Goal: Task Accomplishment & Management: Use online tool/utility

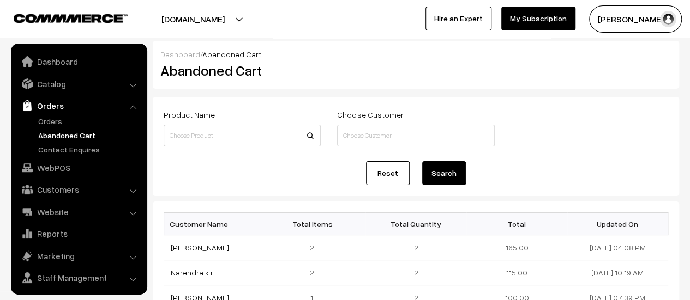
scroll to position [25, 0]
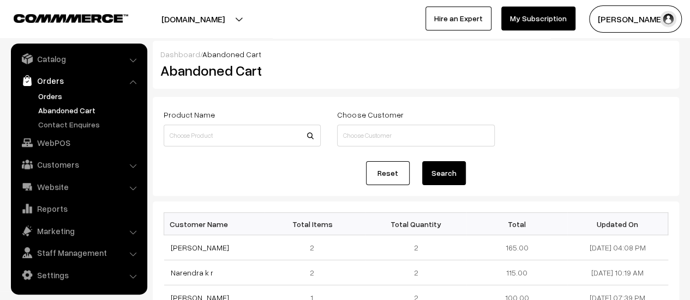
click at [46, 94] on link "Orders" at bounding box center [89, 96] width 108 height 11
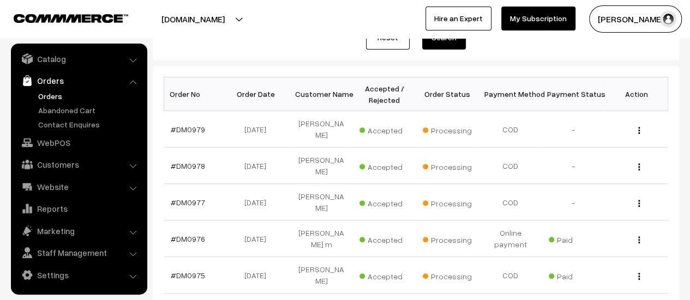
scroll to position [146, 0]
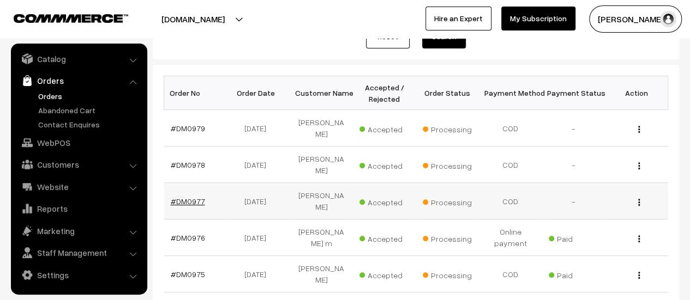
click at [191, 200] on link "#DM0977" at bounding box center [188, 201] width 34 height 9
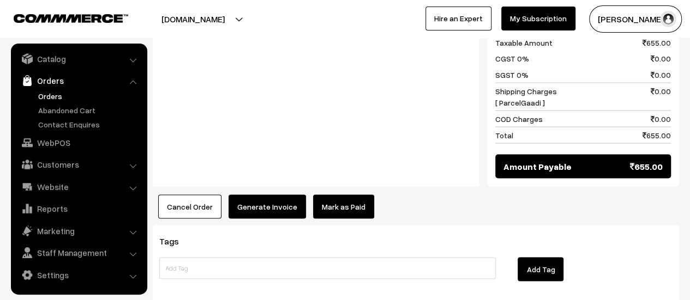
scroll to position [971, 0]
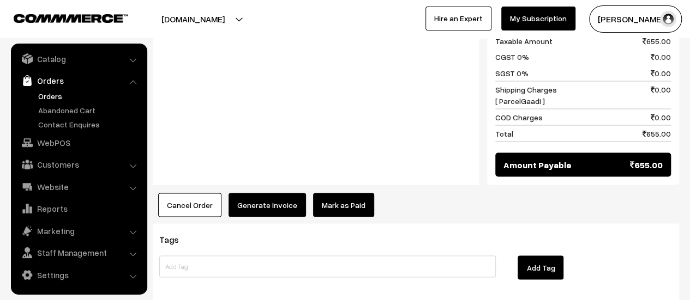
click at [273, 193] on button "Generate Invoice" at bounding box center [267, 205] width 77 height 24
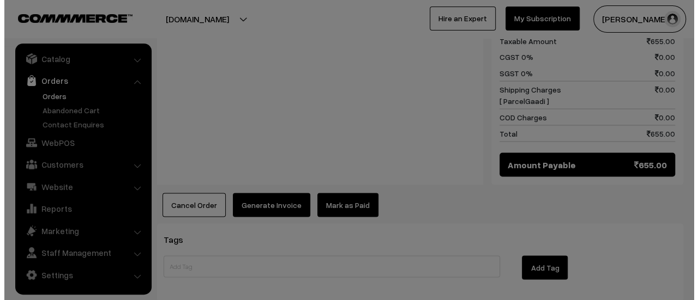
scroll to position [976, 0]
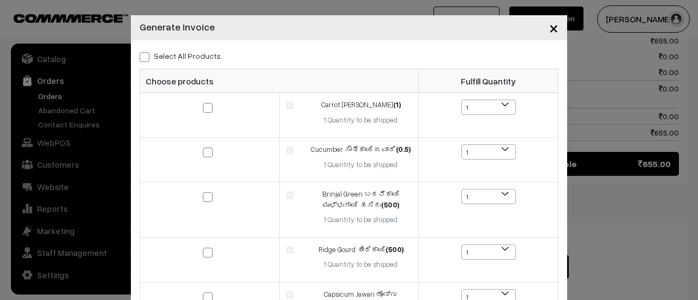
click at [142, 57] on span at bounding box center [145, 57] width 10 height 10
click at [142, 57] on input "Select All Products" at bounding box center [143, 55] width 7 height 7
checkbox input "true"
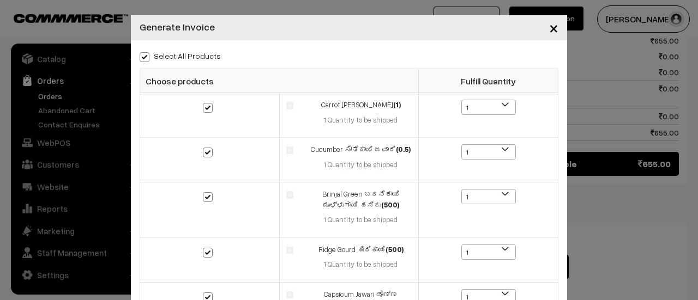
checkbox input "true"
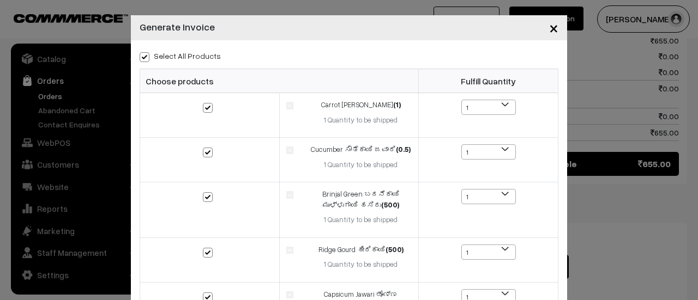
checkbox input "true"
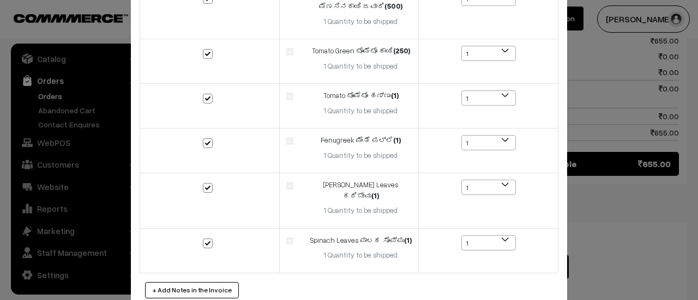
scroll to position [372, 0]
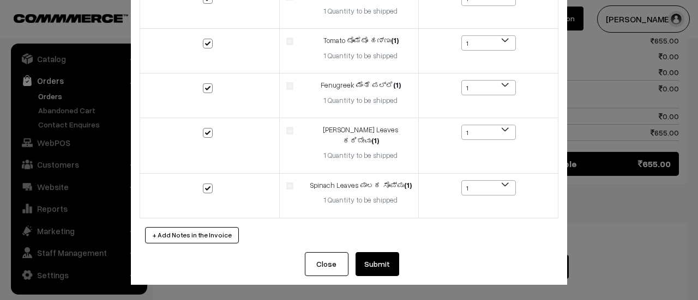
click at [368, 267] on button "Submit" at bounding box center [378, 265] width 44 height 24
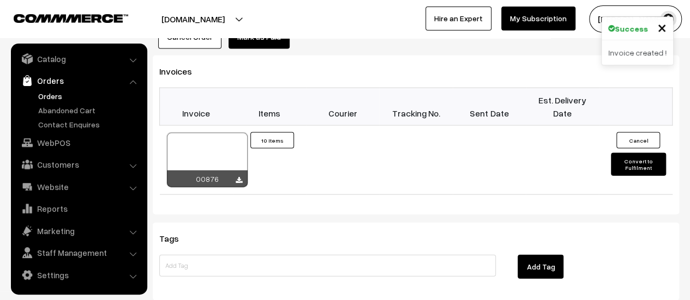
scroll to position [1140, 0]
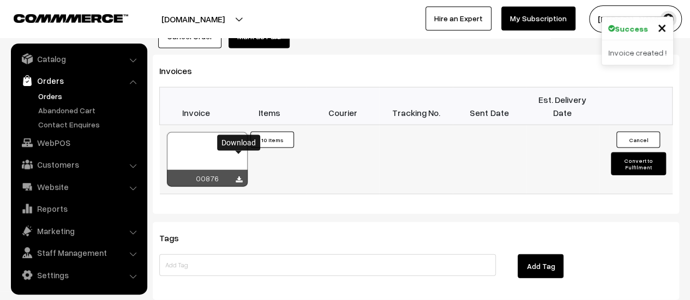
click at [238, 177] on icon at bounding box center [239, 180] width 7 height 7
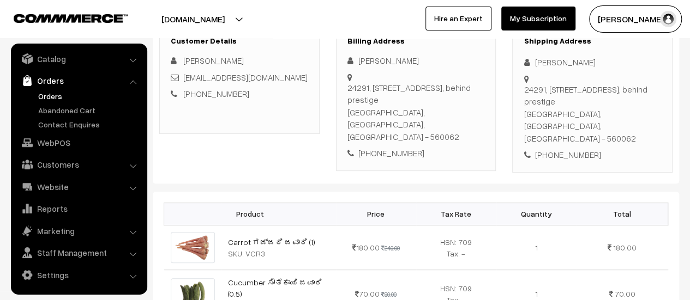
scroll to position [163, 0]
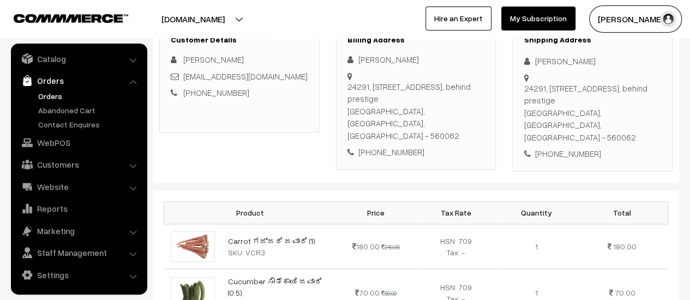
drag, startPoint x: 347, startPoint y: 83, endPoint x: 474, endPoint y: 122, distance: 133.4
click at [474, 122] on div "24291, building 2, tower 4, floor 29, door no 1 01, Prestige falcon city, Konan…" at bounding box center [415, 112] width 137 height 62
copy div "24291, building 2, tower 4, floor 29, door no 1 01, Prestige falcon city, Konan…"
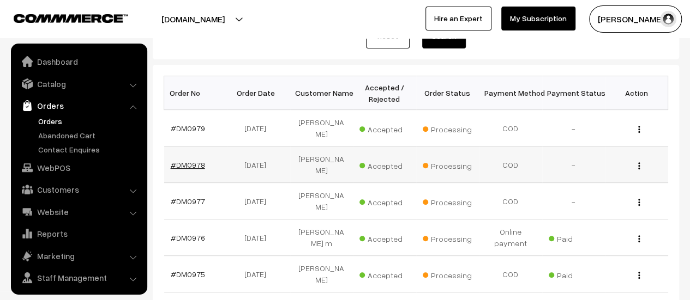
scroll to position [25, 0]
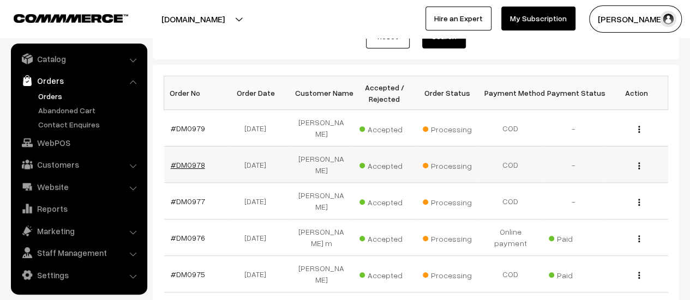
click at [193, 161] on link "#DM0978" at bounding box center [188, 164] width 34 height 9
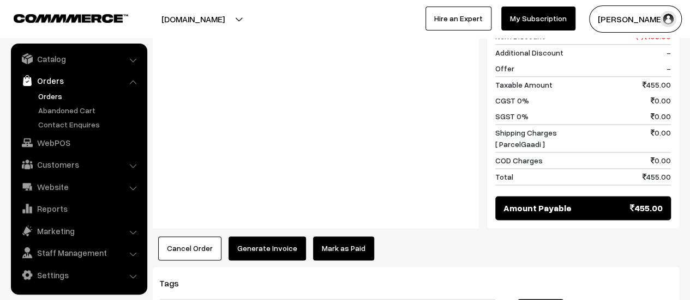
scroll to position [852, 0]
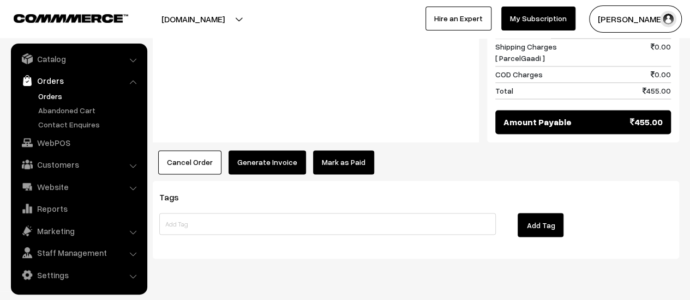
click at [243, 151] on button "Generate Invoice" at bounding box center [267, 163] width 77 height 24
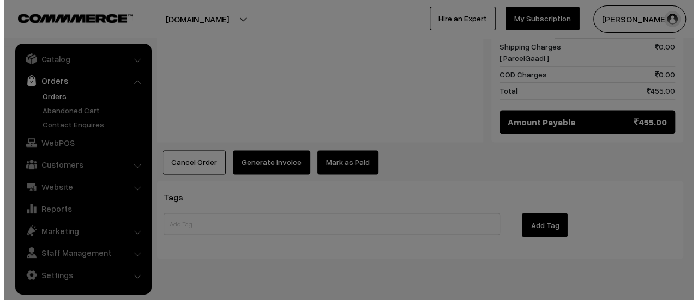
scroll to position [841, 0]
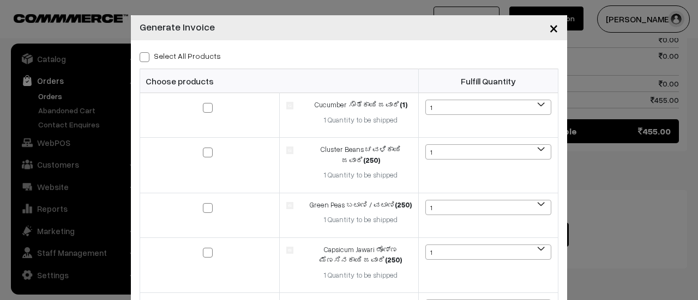
click at [140, 56] on span at bounding box center [145, 57] width 10 height 10
click at [140, 56] on input "Select All Products" at bounding box center [143, 55] width 7 height 7
checkbox input "true"
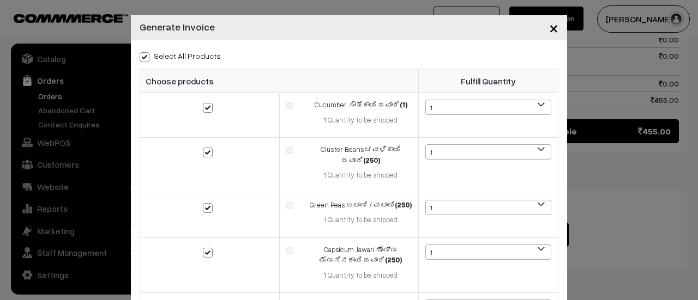
checkbox input "true"
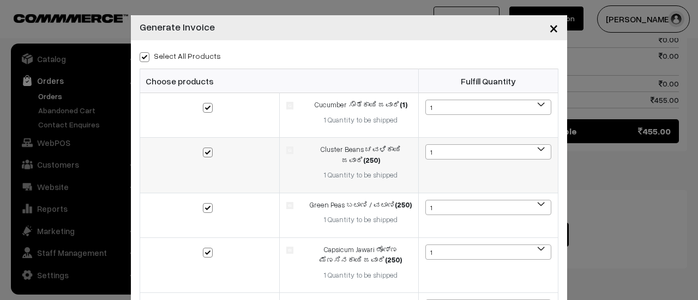
scroll to position [227, 0]
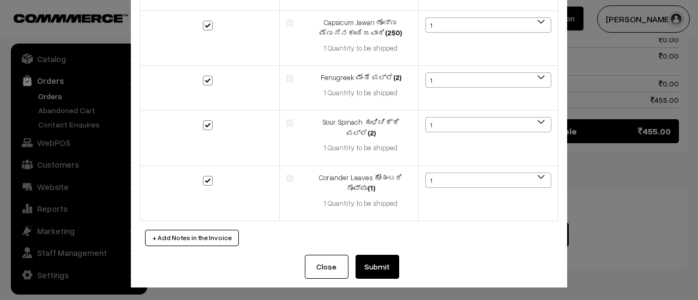
click at [374, 272] on button "Submit" at bounding box center [378, 267] width 44 height 24
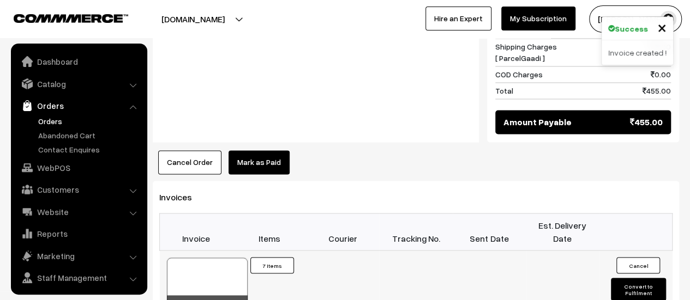
scroll to position [25, 0]
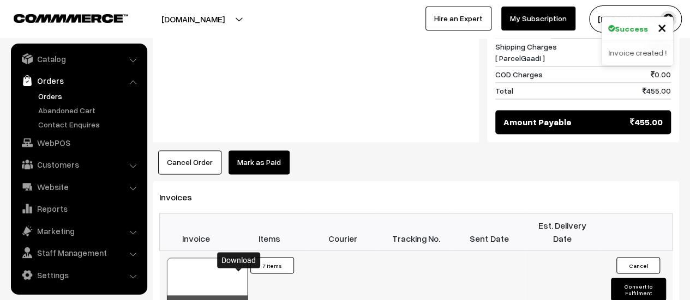
click at [238, 300] on icon at bounding box center [239, 305] width 7 height 7
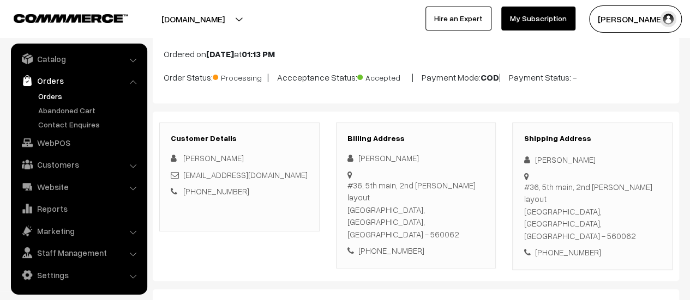
scroll to position [57, 0]
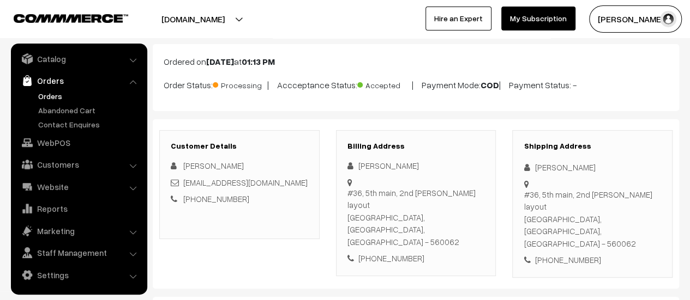
drag, startPoint x: 348, startPoint y: 189, endPoint x: 477, endPoint y: 212, distance: 130.6
click at [477, 212] on div "#36, 5th main, 2nd cross, Shrinidhi layout Bangalore, Karnataka, India - 560062" at bounding box center [415, 218] width 137 height 62
copy div "#36, 5th main, 2nd cross, Shrinidhi layout Bangalore, Karnataka, India - 560062"
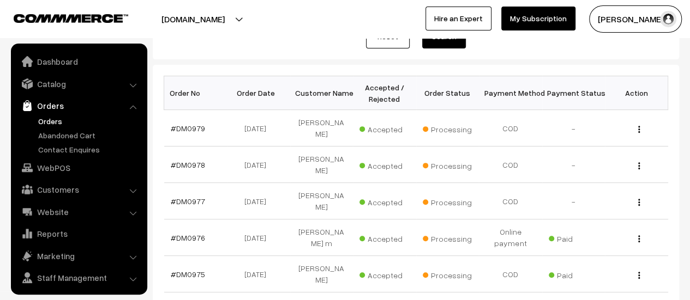
scroll to position [25, 0]
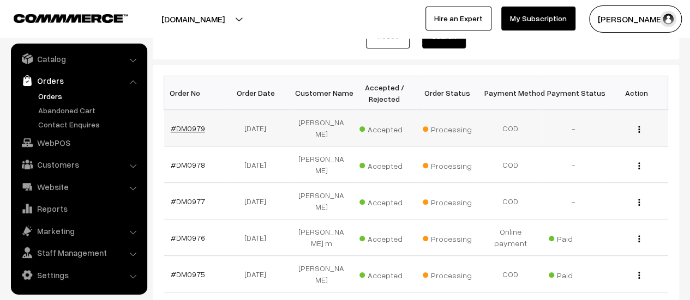
click at [189, 127] on link "#DM0979" at bounding box center [188, 128] width 34 height 9
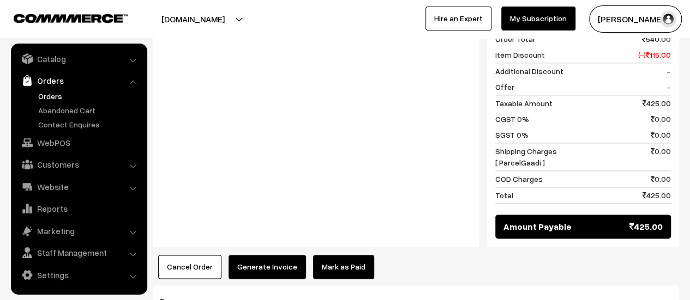
scroll to position [667, 0]
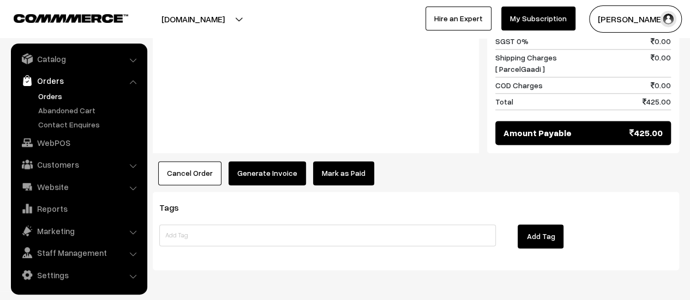
click at [271, 161] on button "Generate Invoice" at bounding box center [267, 173] width 77 height 24
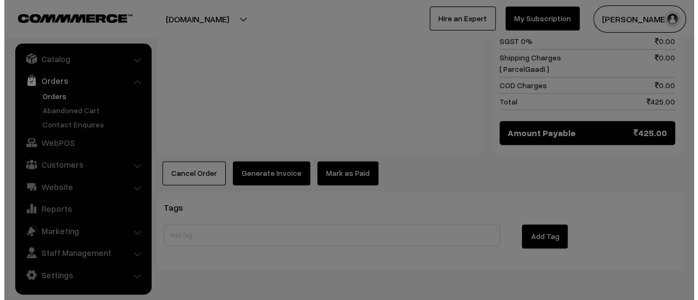
scroll to position [668, 0]
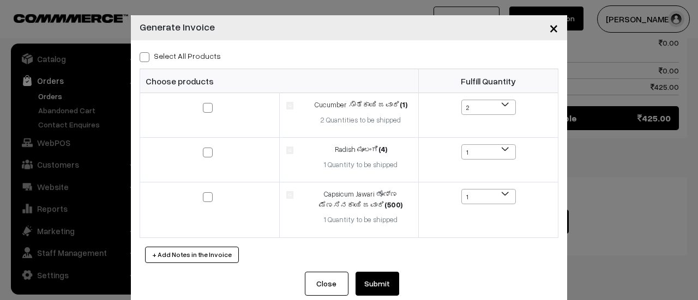
click at [141, 56] on span at bounding box center [145, 57] width 10 height 10
click at [141, 56] on input "Select All Products" at bounding box center [143, 55] width 7 height 7
checkbox input "true"
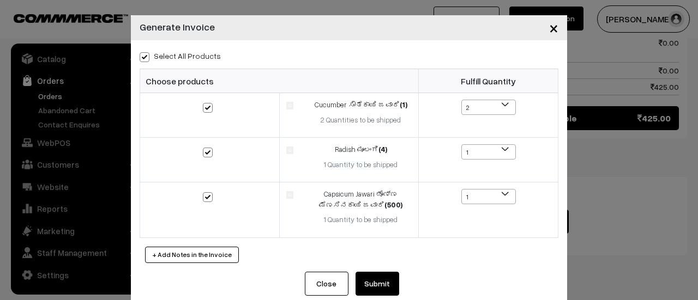
checkbox input "true"
click at [385, 282] on button "Submit" at bounding box center [378, 284] width 44 height 24
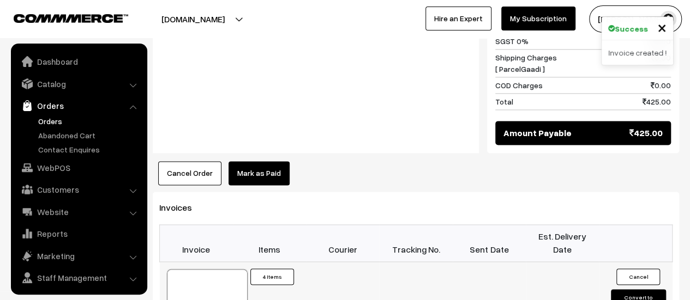
scroll to position [25, 0]
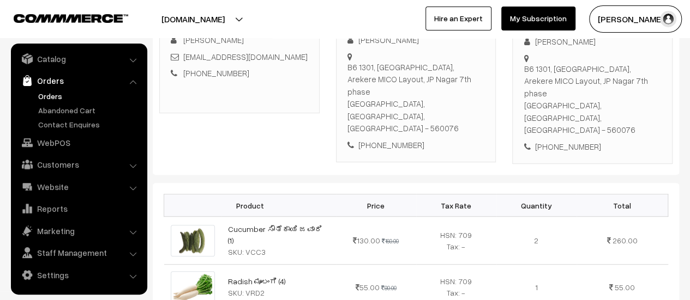
scroll to position [152, 0]
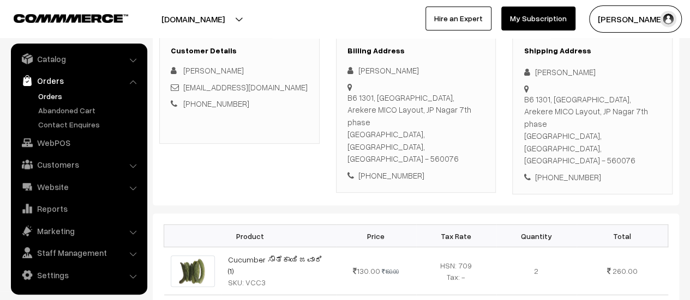
drag, startPoint x: 347, startPoint y: 93, endPoint x: 469, endPoint y: 120, distance: 124.5
click at [469, 120] on div "B6 1301, L&T South City, Arekere MICO Layout, JP Nagar 7th phase Bengaluru, Kar…" at bounding box center [415, 129] width 137 height 74
copy div "B6 1301, L&T South City, Arekere MICO Layout, JP Nagar 7th phase Bengaluru, Kar…"
click at [77, 109] on link "Abandoned Cart" at bounding box center [89, 110] width 108 height 11
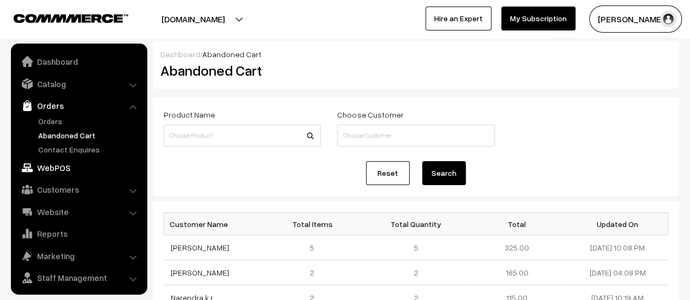
scroll to position [25, 0]
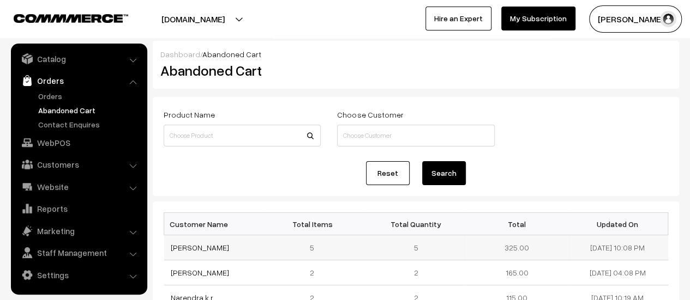
drag, startPoint x: 217, startPoint y: 249, endPoint x: 166, endPoint y: 249, distance: 51.3
click at [166, 249] on td "[PERSON_NAME]" at bounding box center [214, 248] width 101 height 25
copy link "[PERSON_NAME]"
click at [179, 247] on link "[PERSON_NAME]" at bounding box center [200, 247] width 58 height 9
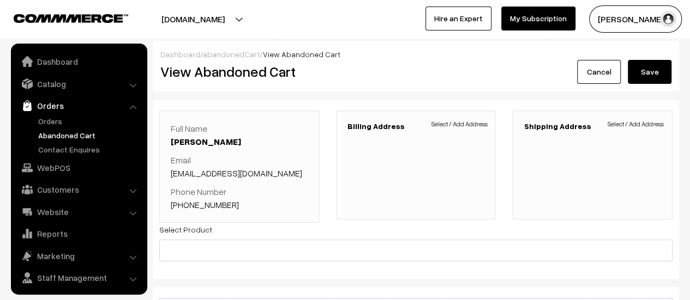
scroll to position [25, 0]
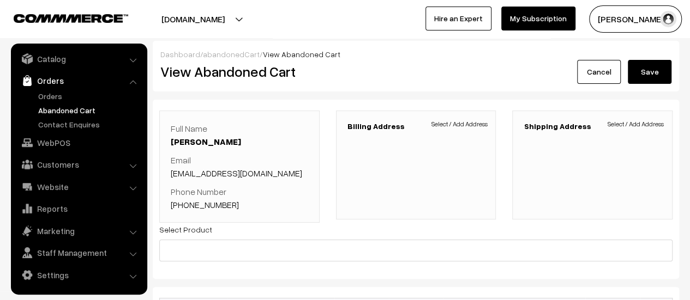
drag, startPoint x: 295, startPoint y: 171, endPoint x: 171, endPoint y: 176, distance: 123.9
click at [171, 176] on p "Email [EMAIL_ADDRESS][DOMAIN_NAME]" at bounding box center [239, 167] width 137 height 26
copy link "[EMAIL_ADDRESS][DOMAIN_NAME]"
drag, startPoint x: 232, startPoint y: 207, endPoint x: 187, endPoint y: 208, distance: 45.3
click at [187, 208] on p "Phone Number [PHONE_NUMBER]" at bounding box center [239, 198] width 137 height 26
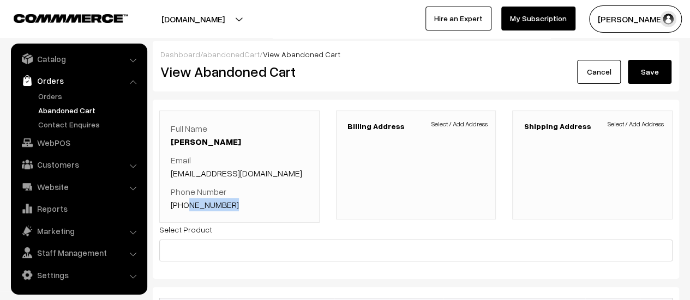
copy link "7676681590"
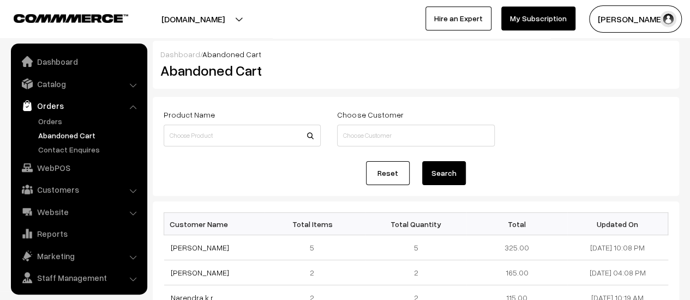
scroll to position [25, 0]
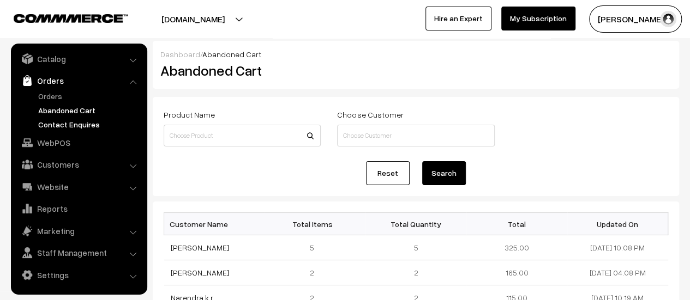
click at [66, 124] on link "Contact Enquires" at bounding box center [89, 124] width 108 height 11
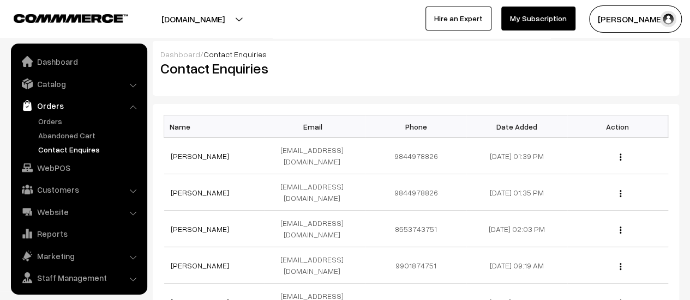
scroll to position [25, 0]
